Goal: Information Seeking & Learning: Learn about a topic

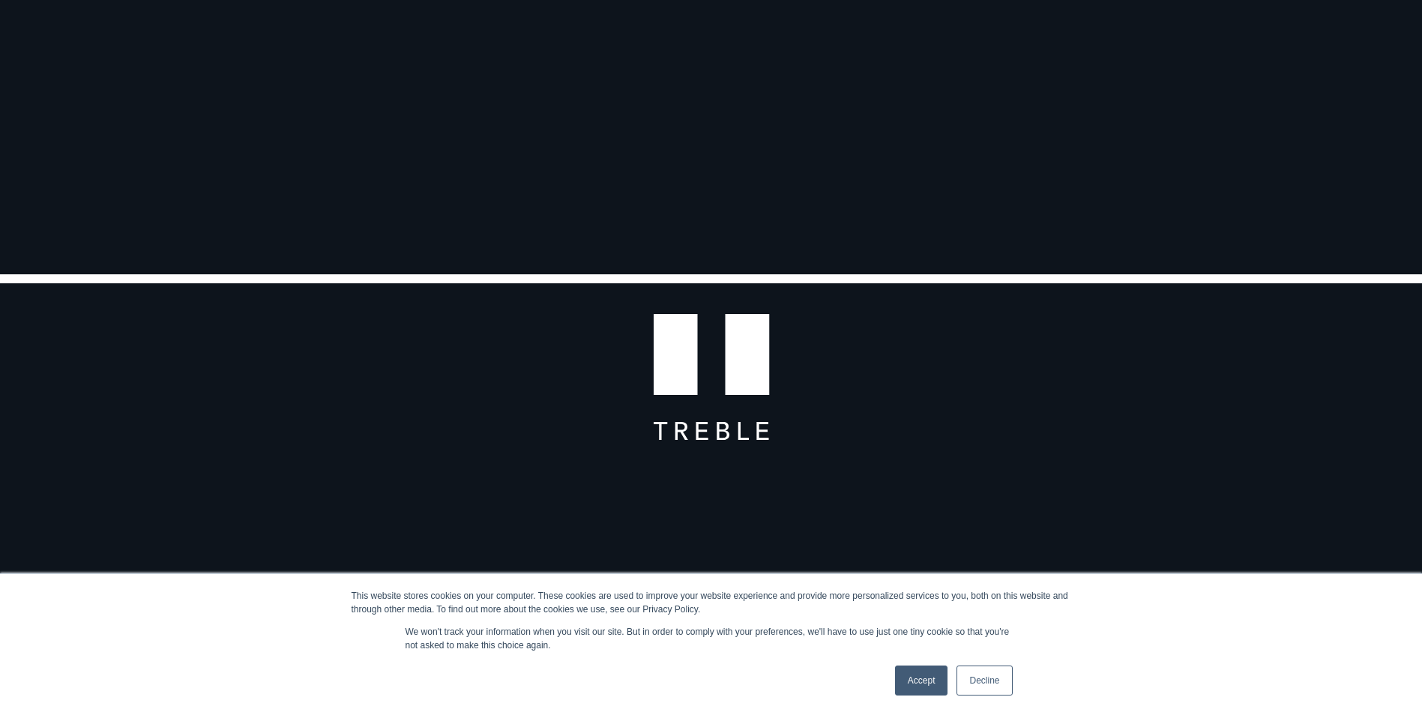
click at [927, 676] on link "Accept" at bounding box center [921, 681] width 53 height 30
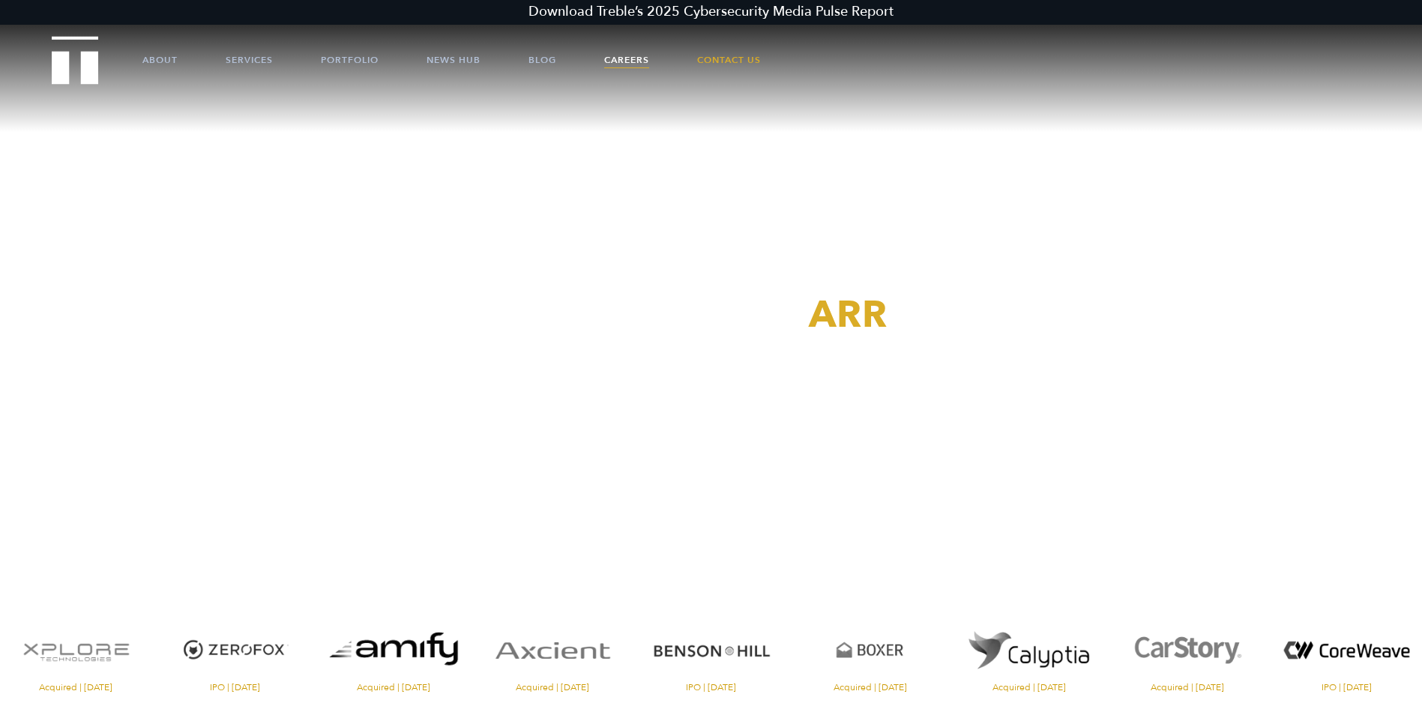
click at [621, 56] on link "Careers" at bounding box center [626, 59] width 45 height 45
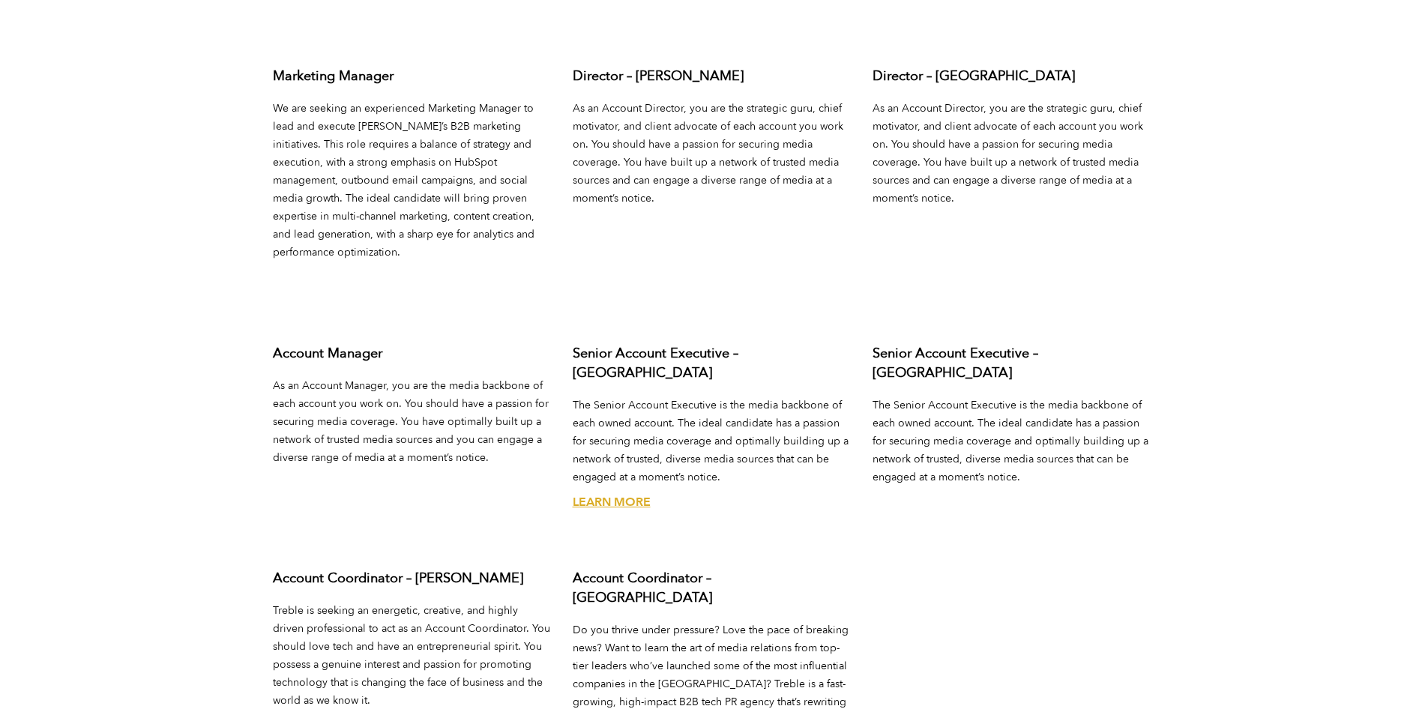
scroll to position [5847, 0]
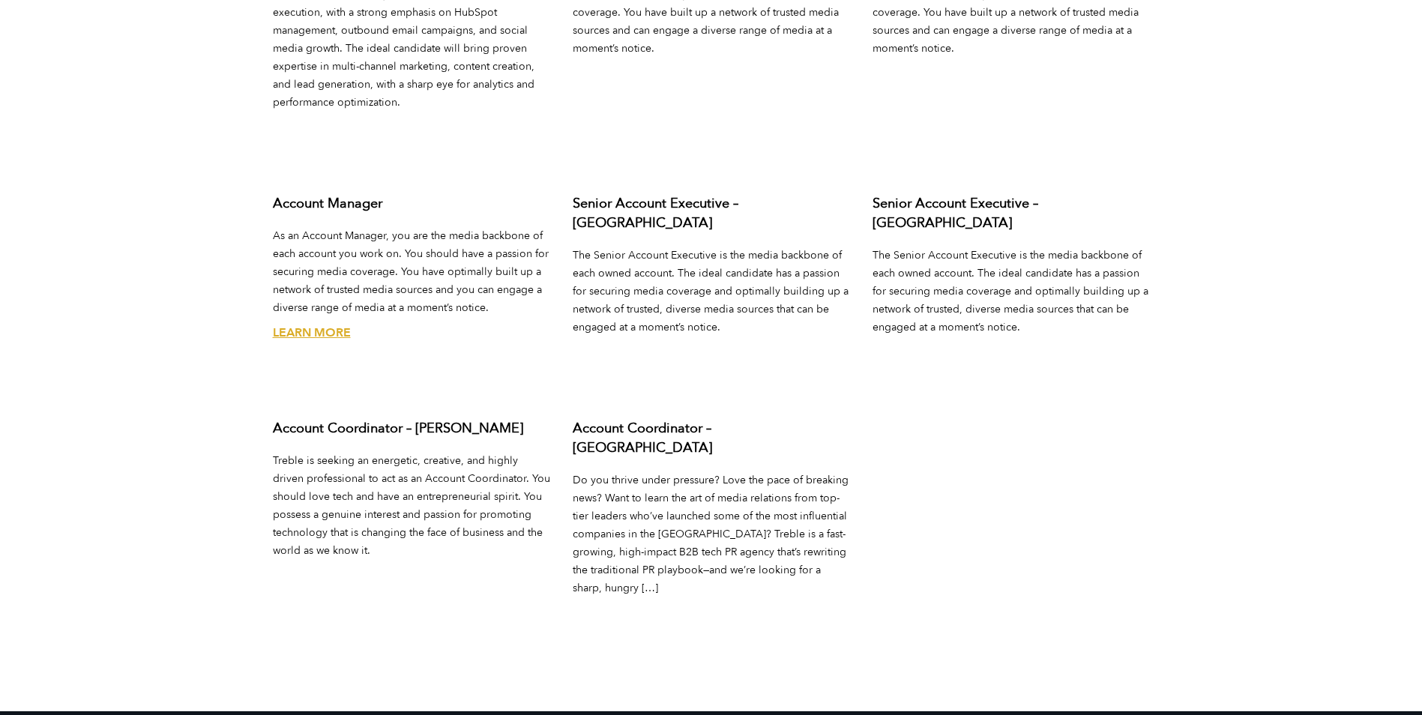
click at [338, 325] on link "Learn More" at bounding box center [312, 333] width 78 height 16
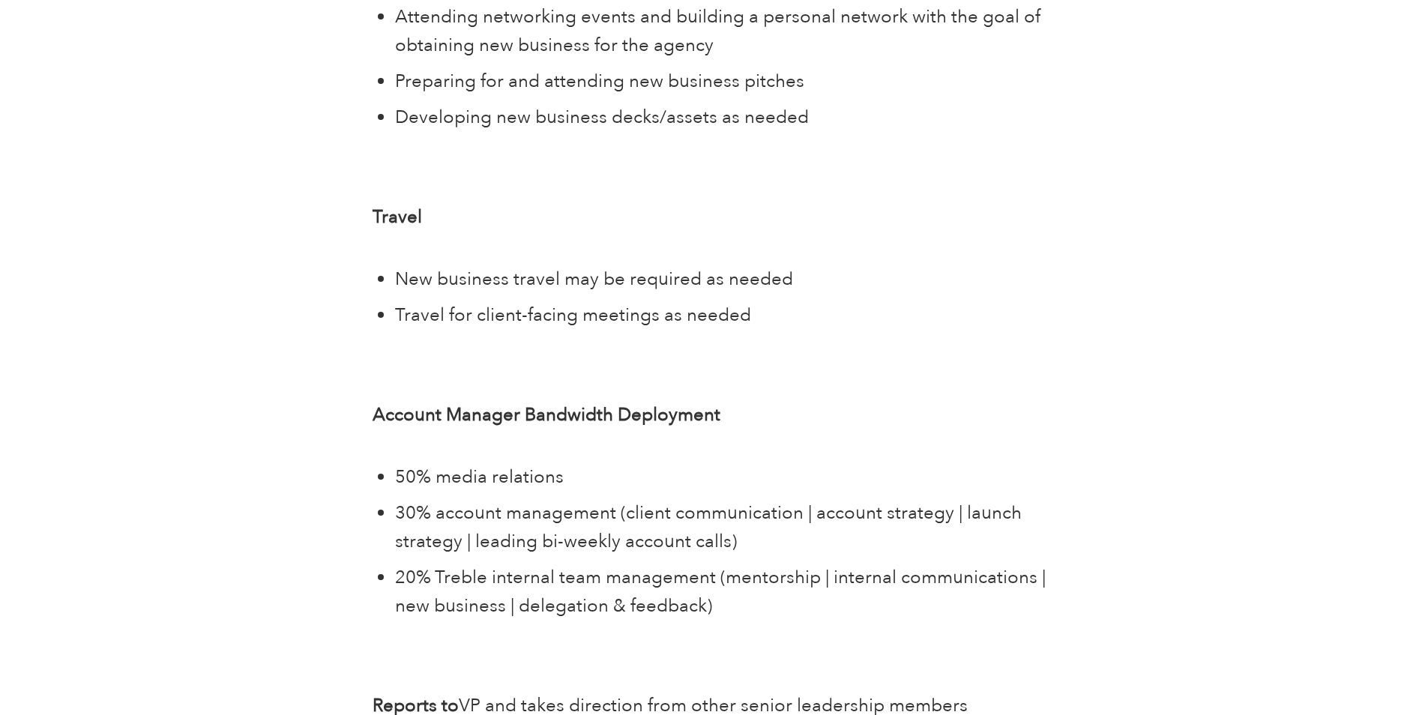
scroll to position [3823, 0]
